Goal: Information Seeking & Learning: Learn about a topic

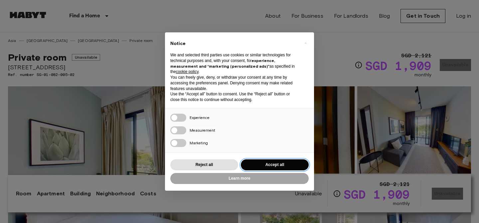
click at [262, 166] on button "Accept all" at bounding box center [275, 164] width 68 height 11
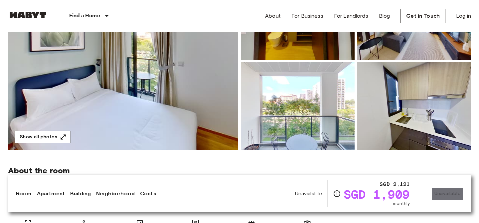
scroll to position [96, 0]
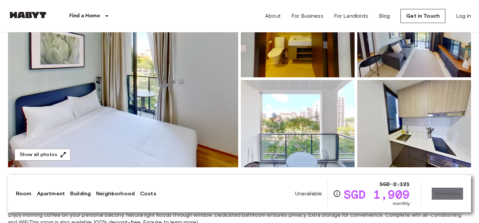
click at [178, 109] on img at bounding box center [123, 78] width 230 height 177
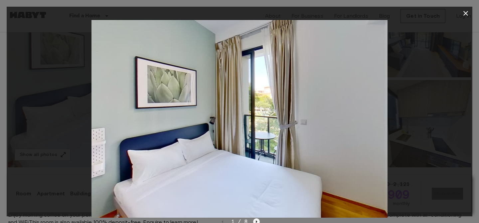
click at [257, 219] on icon "Next image" at bounding box center [256, 221] width 7 height 7
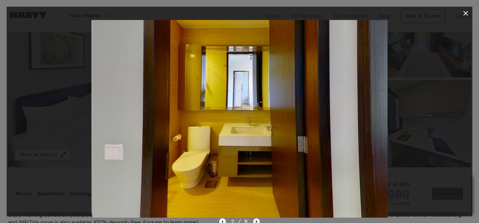
click at [257, 219] on icon "Next image" at bounding box center [256, 221] width 7 height 7
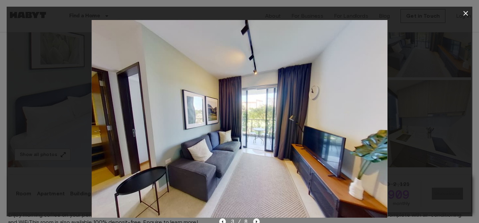
click at [257, 220] on icon "Next image" at bounding box center [256, 221] width 7 height 7
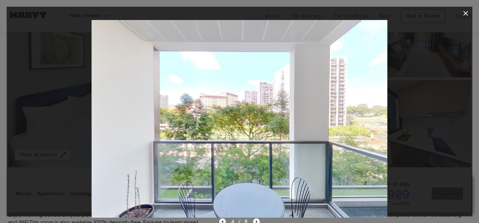
click at [225, 220] on icon "Previous image" at bounding box center [222, 221] width 7 height 7
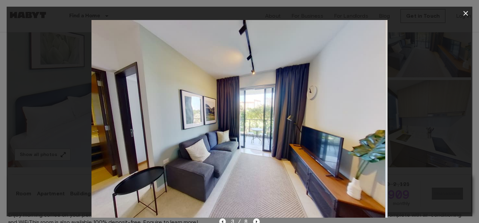
click at [225, 220] on icon "Previous image" at bounding box center [222, 221] width 7 height 7
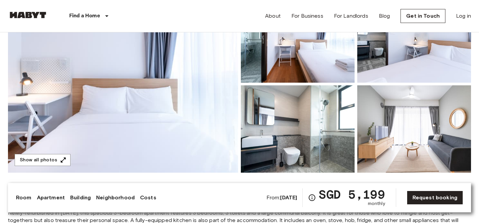
scroll to position [94, 0]
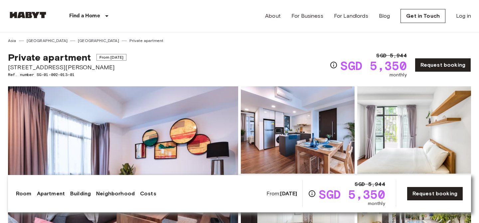
click at [309, 127] on img at bounding box center [298, 129] width 114 height 87
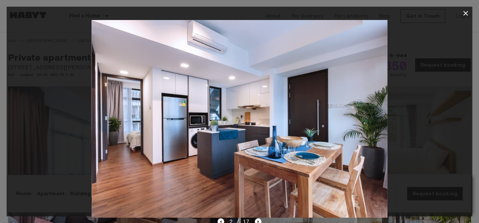
click at [259, 219] on icon "Next image" at bounding box center [258, 221] width 7 height 7
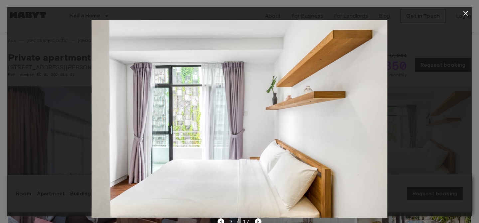
click at [259, 219] on icon "Next image" at bounding box center [258, 221] width 7 height 7
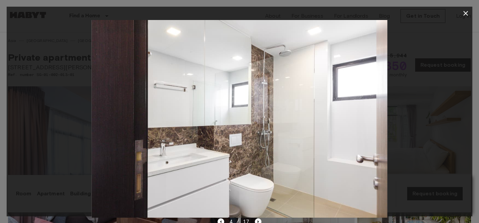
click at [258, 221] on icon "Next image" at bounding box center [258, 221] width 1 height 3
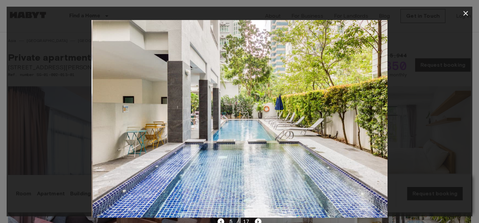
click at [258, 221] on icon "Next image" at bounding box center [258, 221] width 1 height 3
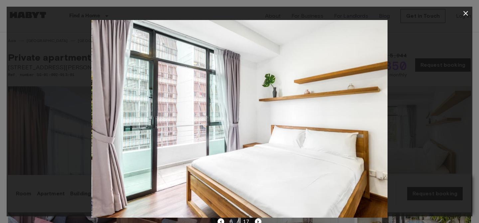
click at [258, 221] on icon "Next image" at bounding box center [258, 221] width 1 height 3
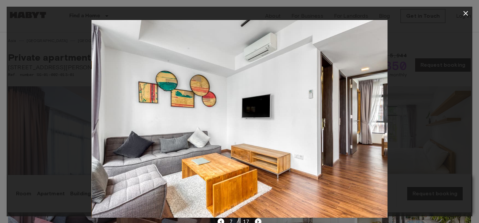
click at [258, 221] on icon "Next image" at bounding box center [258, 221] width 1 height 3
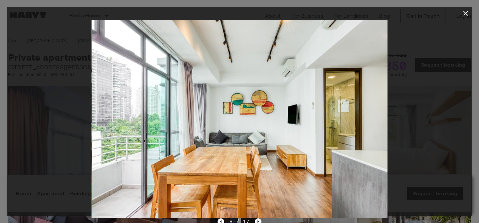
click at [258, 221] on icon "Next image" at bounding box center [258, 221] width 1 height 3
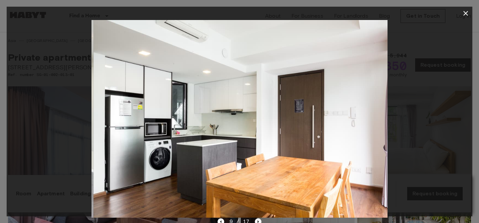
click at [258, 221] on icon "Next image" at bounding box center [258, 221] width 1 height 3
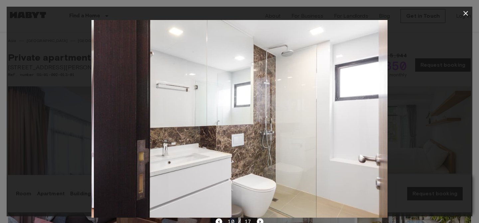
click at [258, 221] on icon "Next image" at bounding box center [260, 221] width 7 height 7
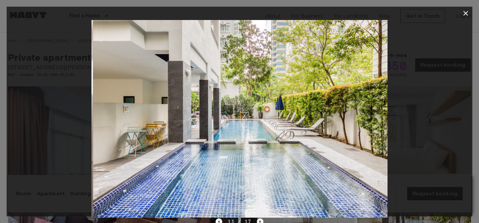
click at [258, 221] on icon "Next image" at bounding box center [260, 221] width 7 height 7
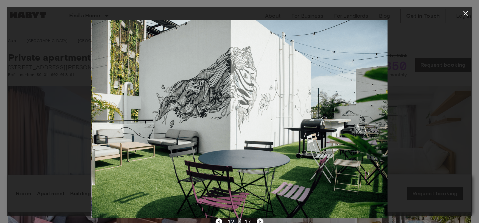
click at [258, 221] on icon "Next image" at bounding box center [260, 221] width 7 height 7
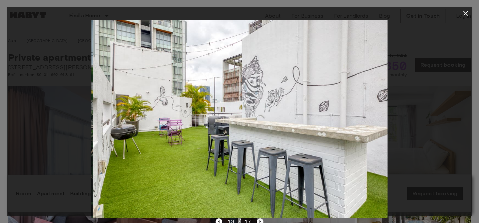
click at [258, 221] on icon "Next image" at bounding box center [260, 221] width 7 height 7
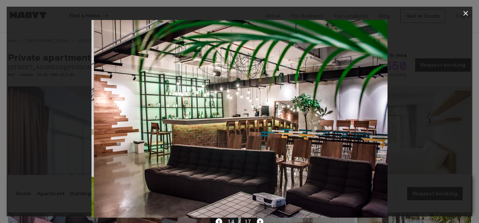
click at [258, 221] on icon "Next image" at bounding box center [260, 221] width 7 height 7
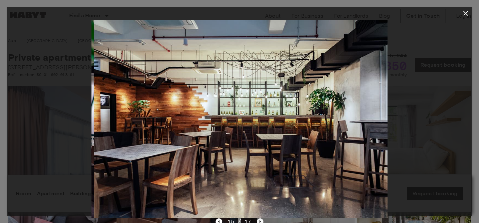
click at [258, 221] on icon "Next image" at bounding box center [260, 221] width 7 height 7
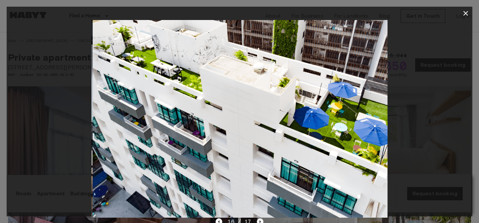
click at [258, 221] on icon "Next image" at bounding box center [260, 221] width 7 height 7
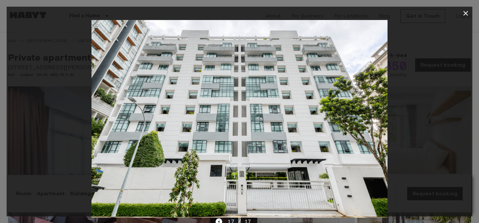
click at [466, 11] on icon "button" at bounding box center [466, 13] width 8 height 8
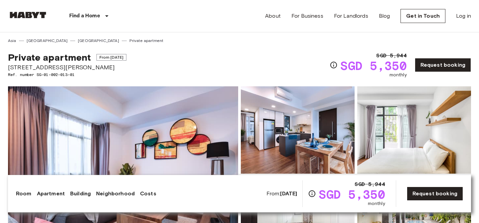
click at [280, 133] on img at bounding box center [298, 129] width 114 height 87
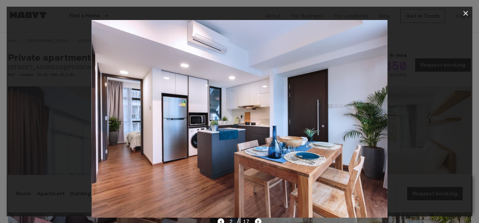
click at [257, 220] on icon "Next image" at bounding box center [258, 221] width 7 height 7
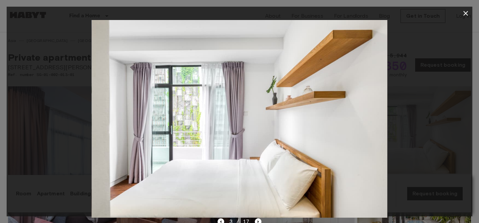
click at [225, 220] on div "3 / 17" at bounding box center [240, 221] width 44 height 8
click at [222, 221] on icon "Previous image" at bounding box center [221, 221] width 7 height 7
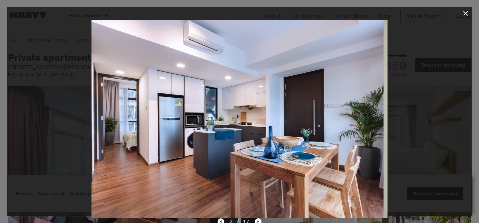
click at [222, 221] on icon "Previous image" at bounding box center [221, 221] width 7 height 7
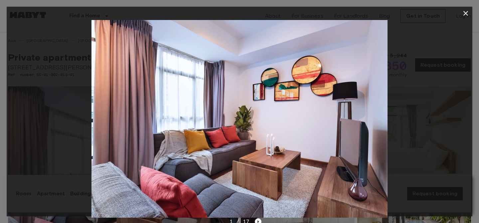
click at [259, 220] on icon "Next image" at bounding box center [258, 221] width 7 height 7
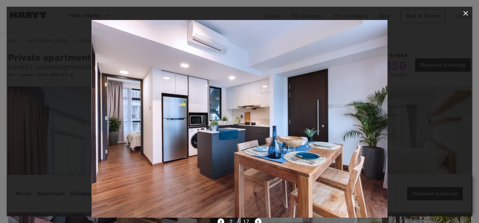
click at [220, 221] on icon "Previous image" at bounding box center [221, 221] width 7 height 7
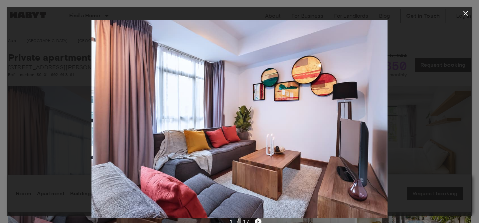
click at [259, 221] on icon "Next image" at bounding box center [258, 221] width 7 height 7
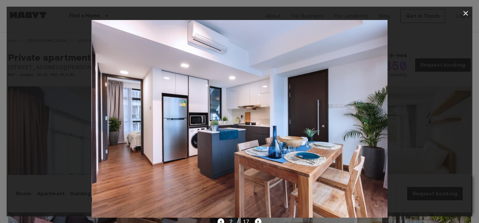
click at [259, 221] on icon "Next image" at bounding box center [258, 221] width 7 height 7
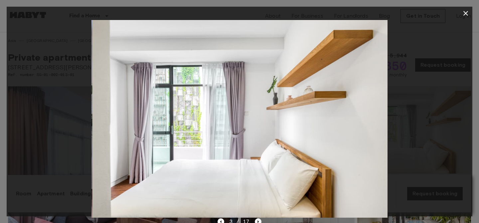
click at [259, 221] on icon "Next image" at bounding box center [258, 221] width 7 height 7
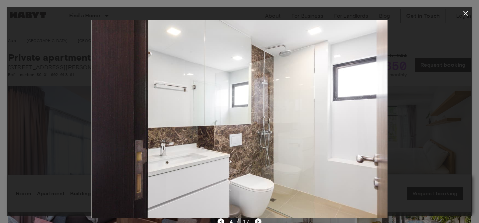
click at [259, 221] on icon "Next image" at bounding box center [258, 221] width 7 height 7
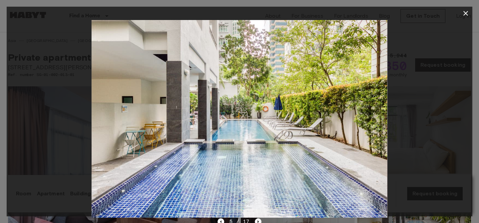
click at [259, 221] on icon "Next image" at bounding box center [258, 221] width 7 height 7
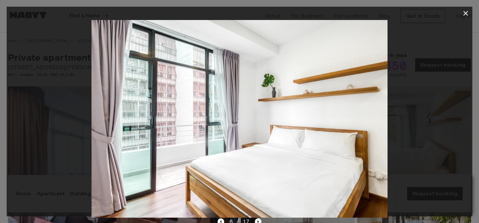
click at [259, 221] on icon "Next image" at bounding box center [258, 221] width 7 height 7
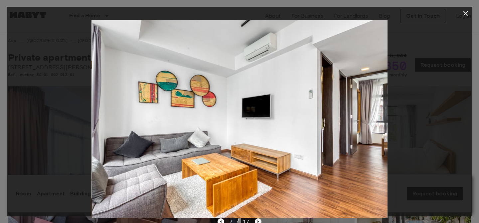
click at [259, 221] on icon "Next image" at bounding box center [258, 221] width 7 height 7
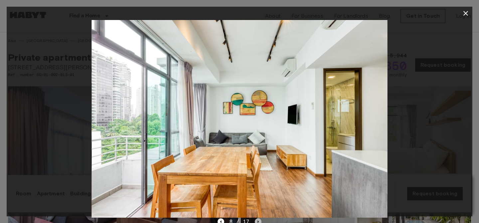
click at [259, 221] on icon "Next image" at bounding box center [258, 221] width 7 height 7
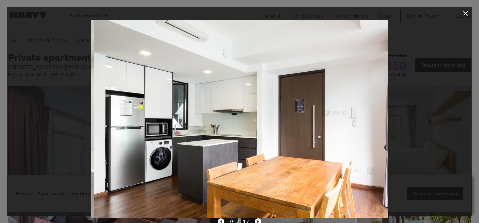
click at [259, 221] on icon "Next image" at bounding box center [258, 221] width 7 height 7
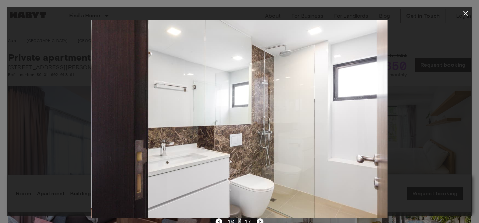
click at [260, 221] on icon "Next image" at bounding box center [260, 221] width 1 height 3
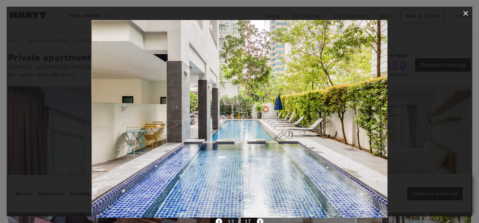
click at [260, 221] on icon "Next image" at bounding box center [260, 221] width 1 height 3
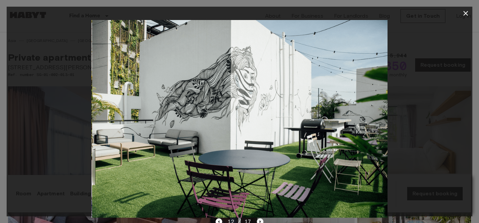
click at [260, 221] on icon "Next image" at bounding box center [260, 221] width 1 height 3
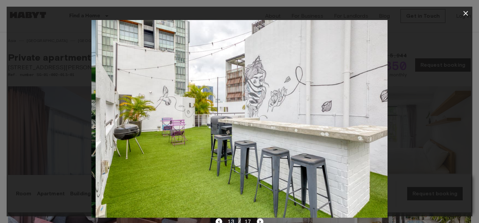
click at [260, 221] on icon "Next image" at bounding box center [260, 221] width 1 height 3
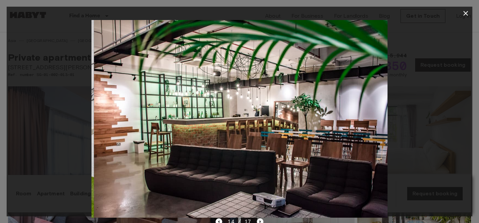
click at [260, 221] on icon "Next image" at bounding box center [260, 221] width 1 height 3
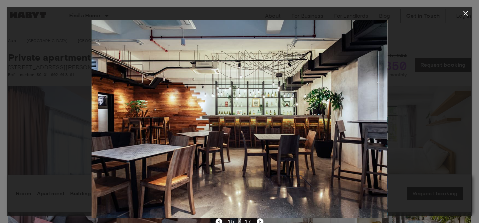
click at [420, 98] on div at bounding box center [240, 118] width 466 height 197
click at [471, 15] on button "button" at bounding box center [465, 13] width 13 height 13
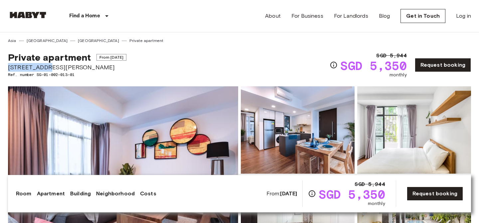
drag, startPoint x: 9, startPoint y: 66, endPoint x: 47, endPoint y: 66, distance: 37.6
click at [47, 66] on span "[STREET_ADDRESS][PERSON_NAME]" at bounding box center [67, 67] width 118 height 9
copy span "[STREET_ADDRESS][PERSON_NAME]"
